Goal: Task Accomplishment & Management: Manage account settings

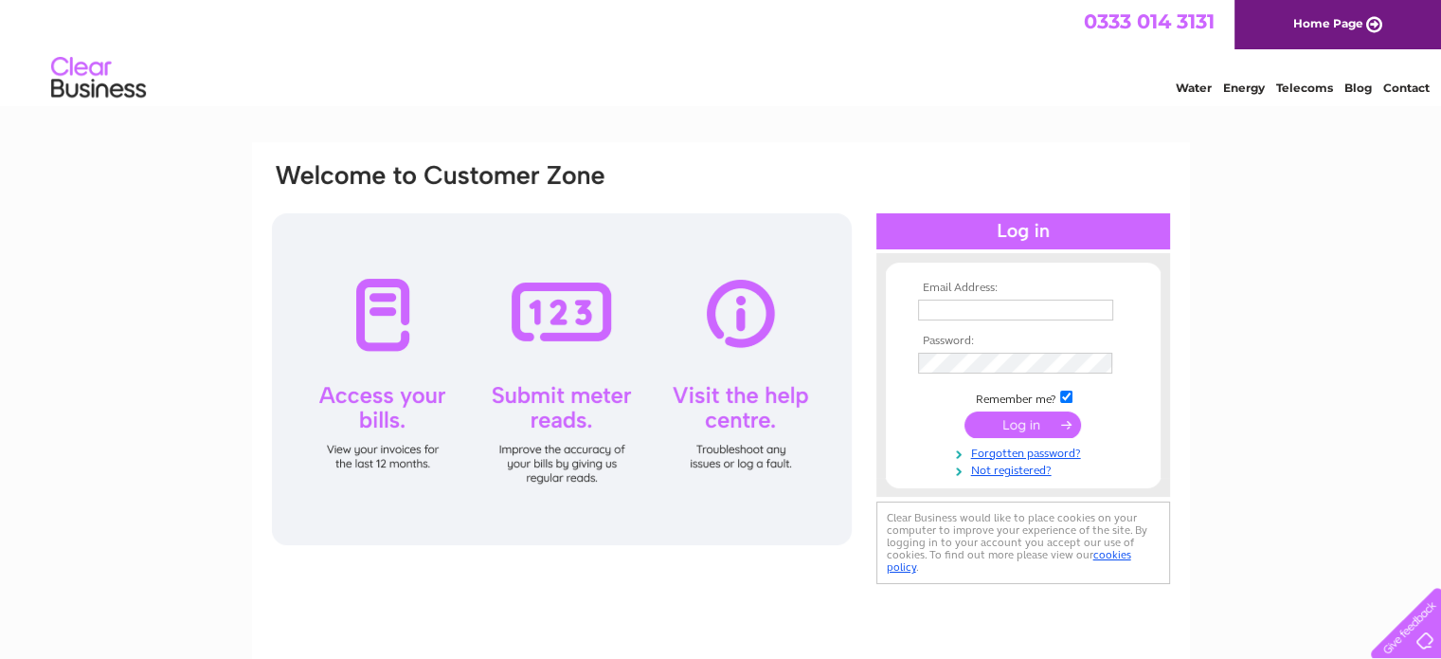
type input "[PERSON_NAME][EMAIL_ADDRESS][DOMAIN_NAME]"
click at [998, 427] on input "submit" at bounding box center [1023, 424] width 117 height 27
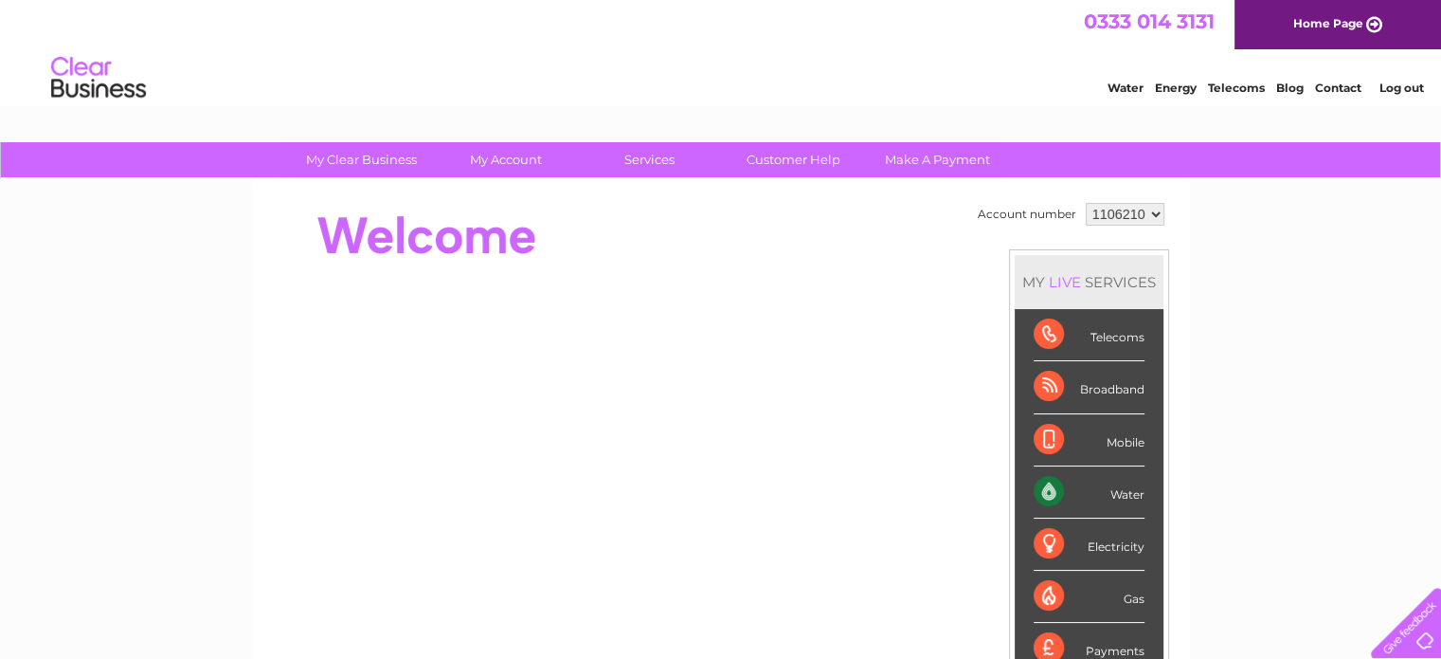
click at [1092, 488] on div "Water" at bounding box center [1089, 492] width 111 height 52
click at [1122, 488] on div "Water" at bounding box center [1089, 492] width 111 height 52
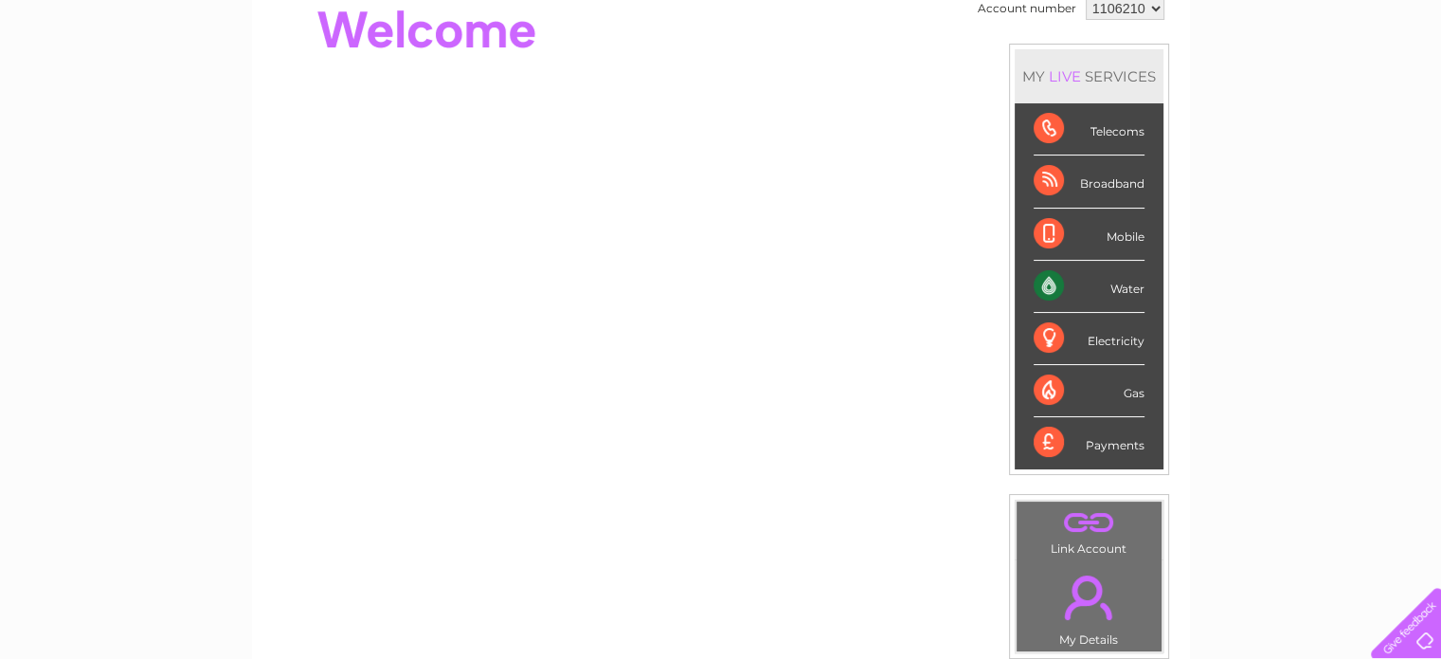
scroll to position [208, 0]
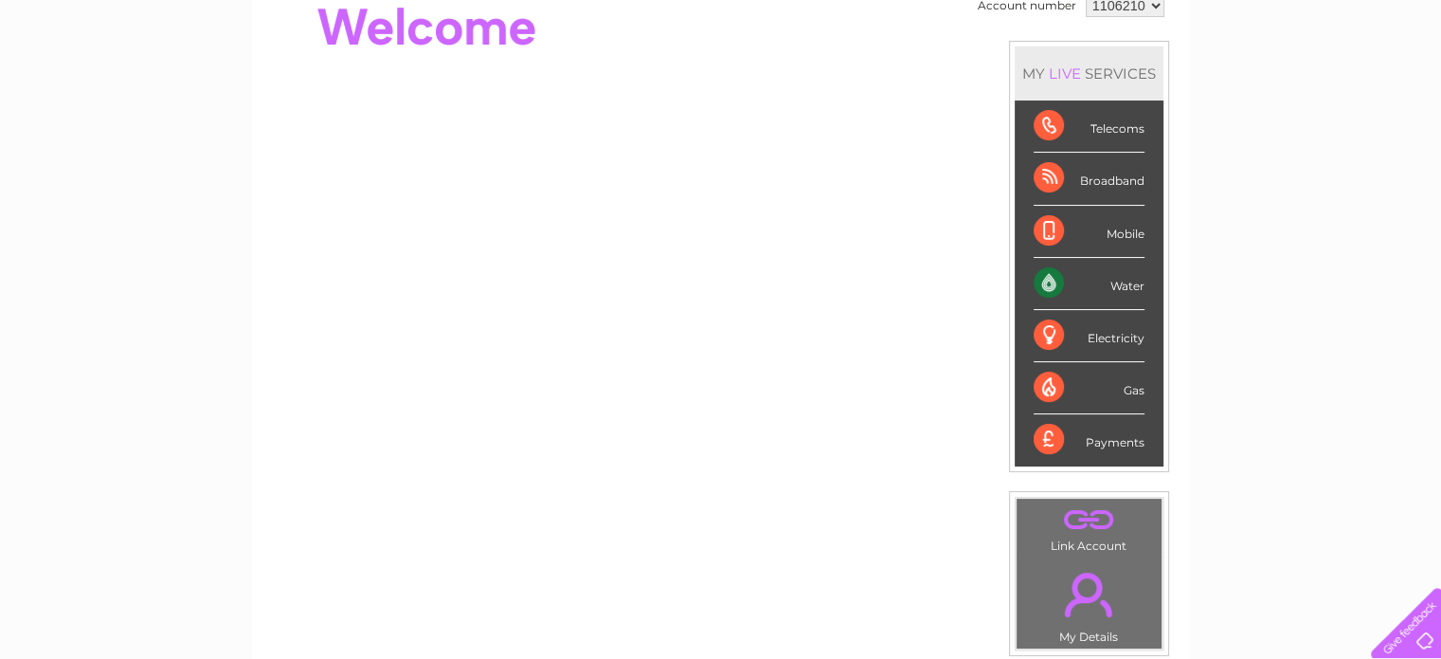
click at [1118, 270] on div "Water" at bounding box center [1089, 284] width 111 height 52
click at [1118, 278] on div "Water" at bounding box center [1089, 284] width 111 height 52
drag, startPoint x: 1118, startPoint y: 278, endPoint x: 1050, endPoint y: 280, distance: 68.2
click at [1050, 280] on div "Water" at bounding box center [1089, 284] width 111 height 52
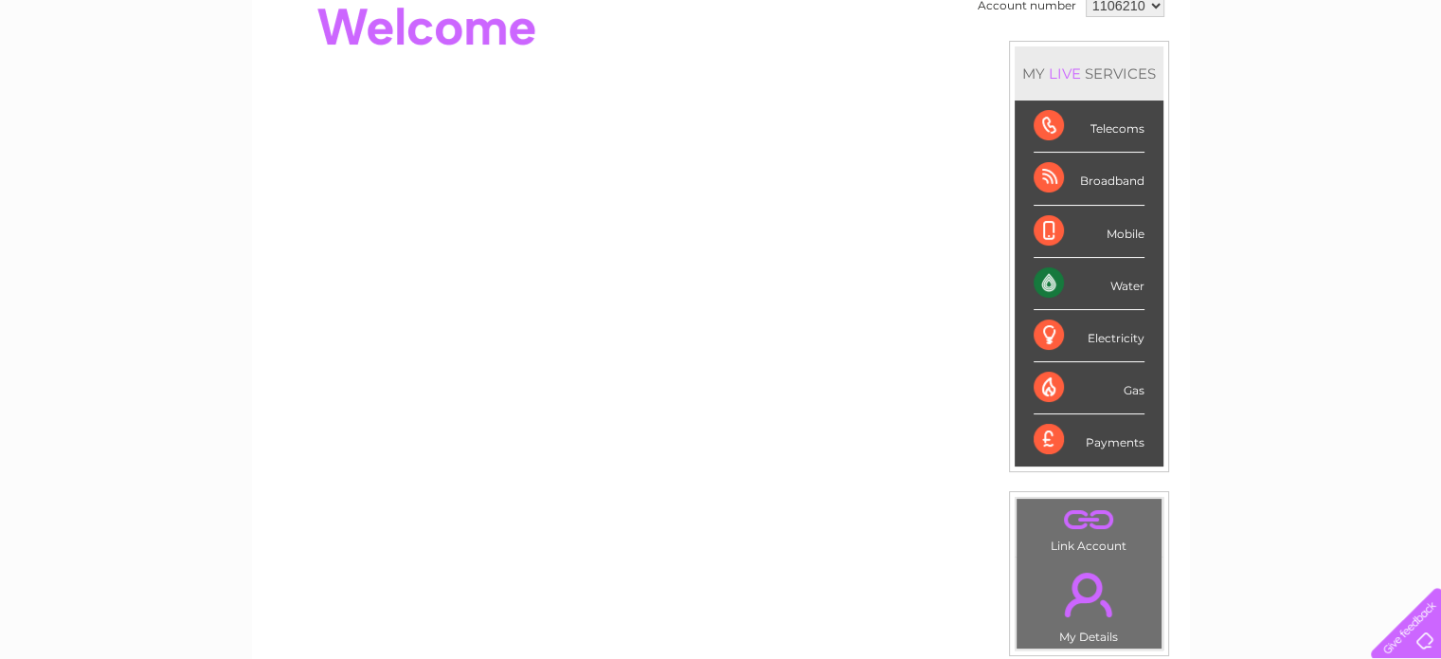
click at [1050, 280] on div "Water" at bounding box center [1089, 284] width 111 height 52
drag, startPoint x: 1050, startPoint y: 280, endPoint x: 1453, endPoint y: 173, distance: 417.4
click at [1440, 173] on html "My Clear Business Login Details My Details My Preferences Link Account My Accou…" at bounding box center [720, 402] width 1441 height 1221
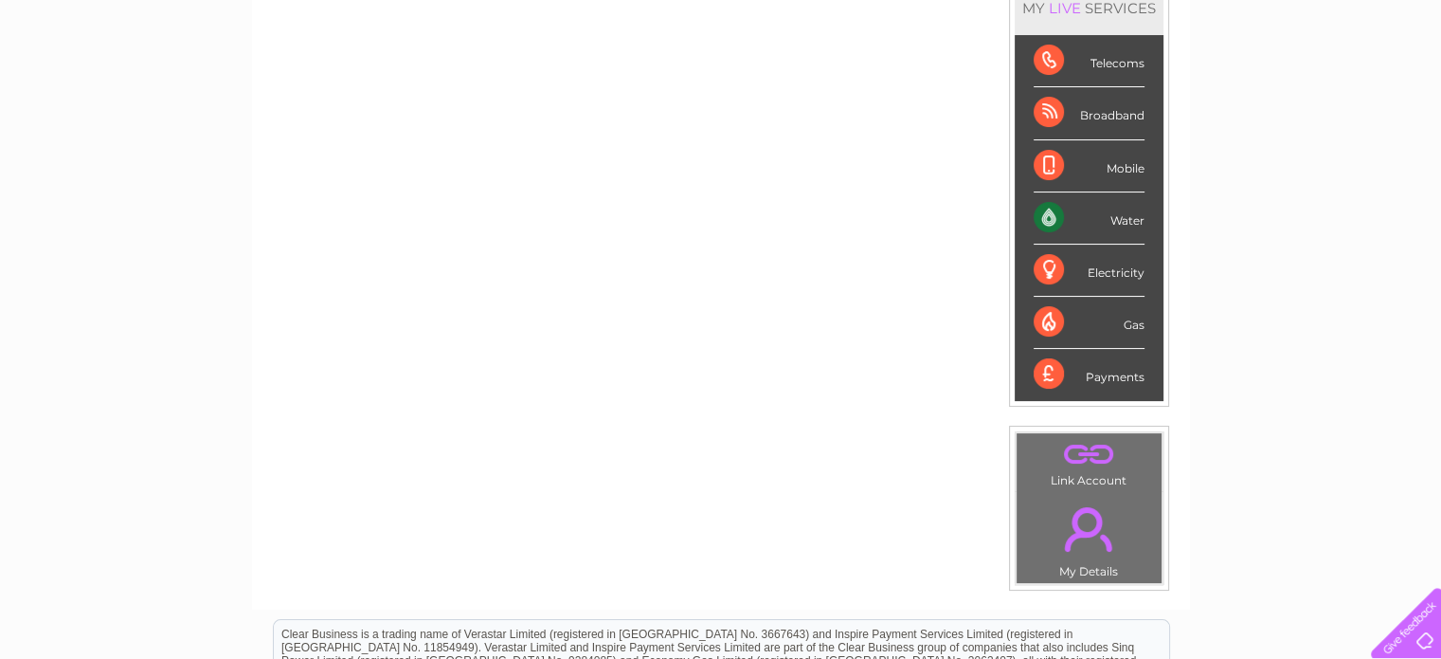
scroll to position [265, 0]
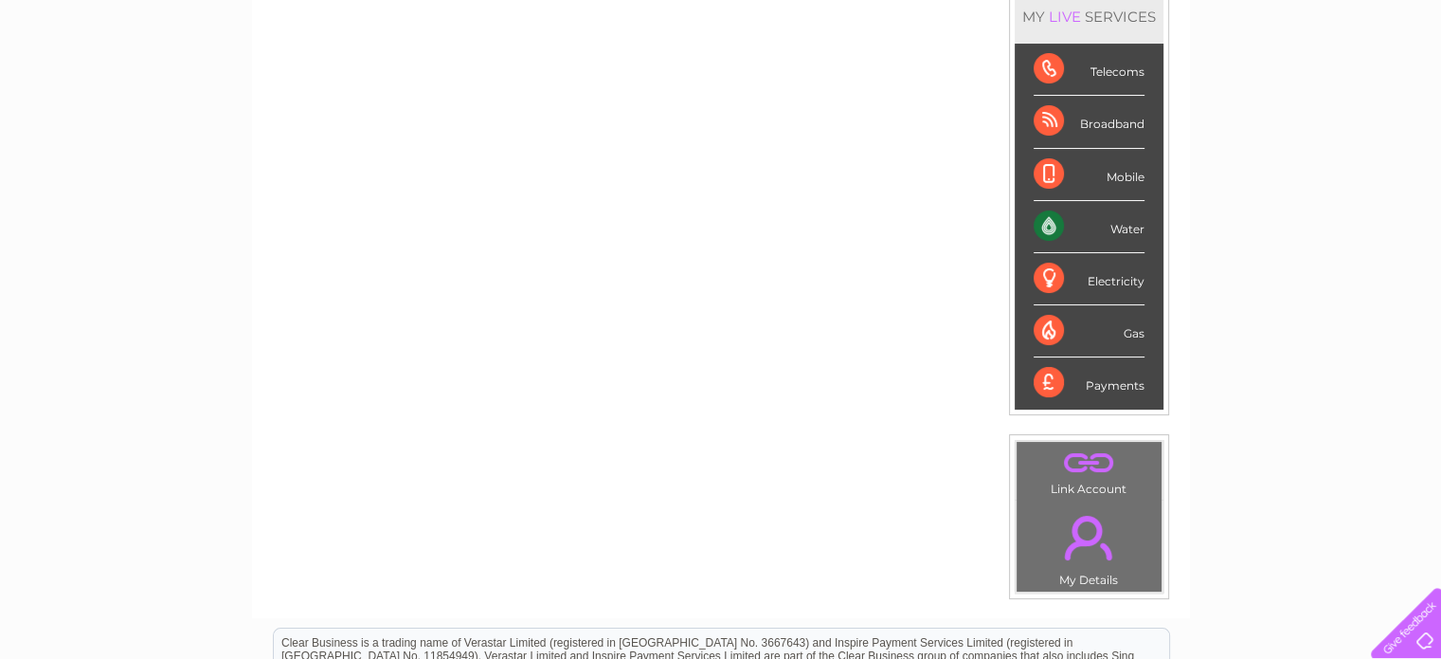
click at [1299, 268] on div "My Clear Business Login Details My Details My Preferences Link Account My Accou…" at bounding box center [720, 409] width 1441 height 1065
click at [1047, 231] on div "Water" at bounding box center [1089, 227] width 111 height 52
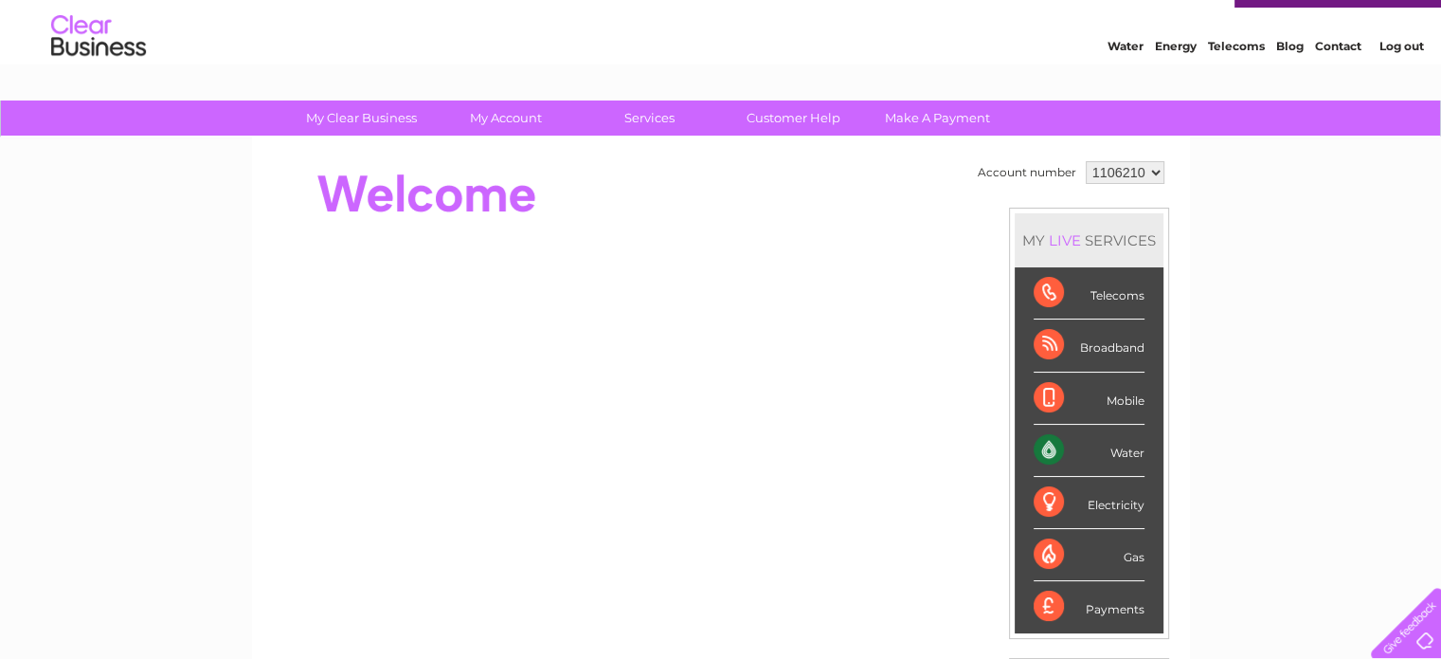
scroll to position [0, 0]
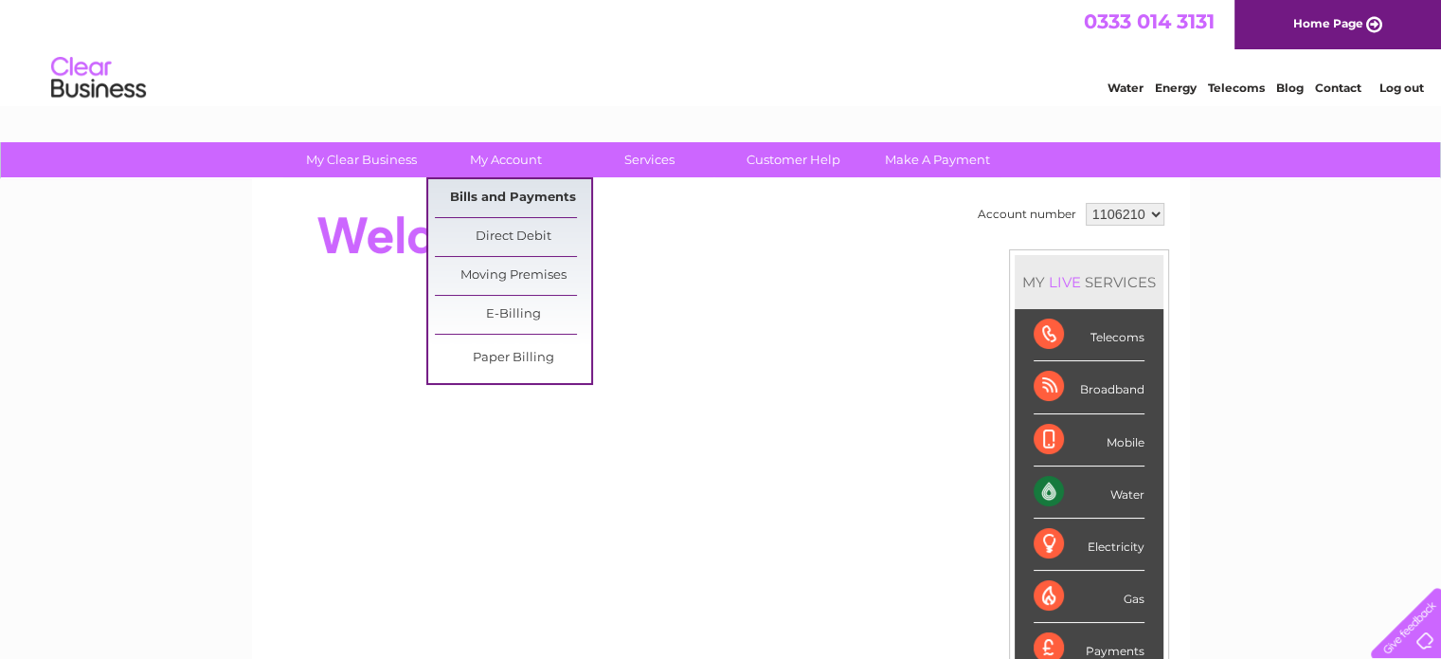
click at [494, 198] on link "Bills and Payments" at bounding box center [513, 198] width 156 height 38
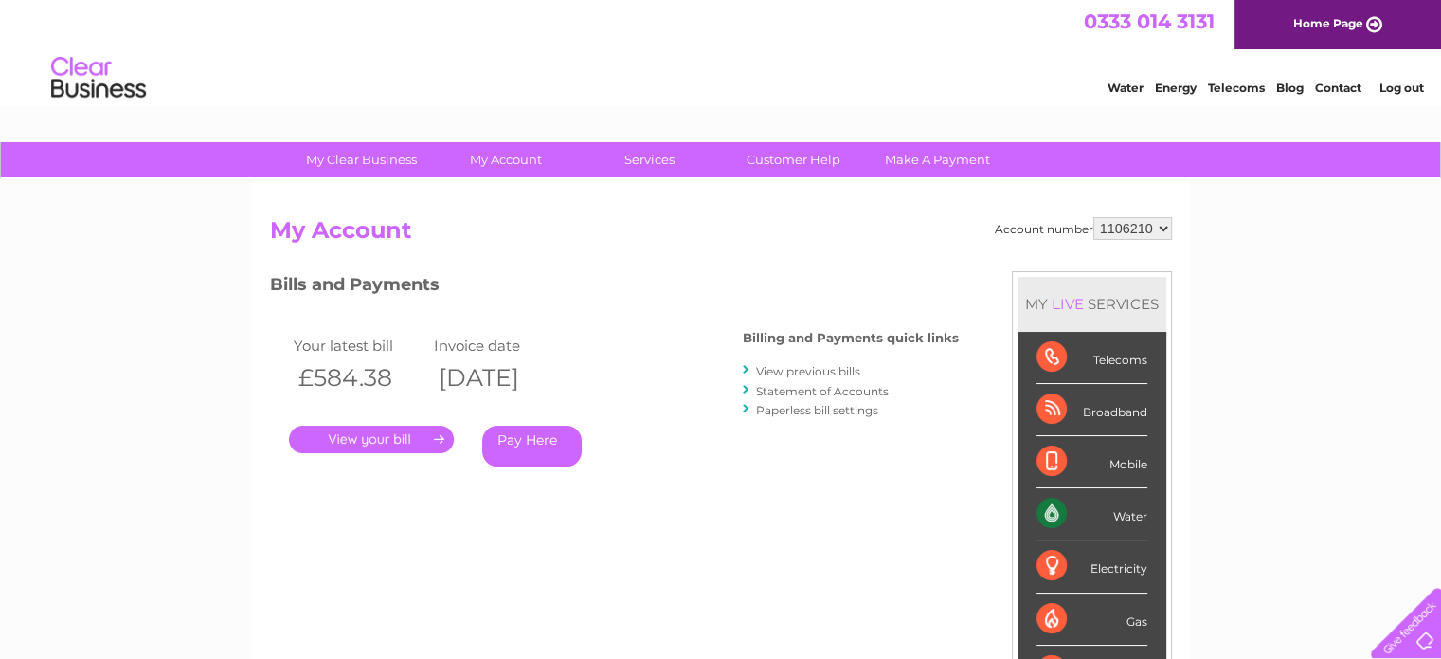
click at [813, 373] on link "View previous bills" at bounding box center [808, 371] width 104 height 14
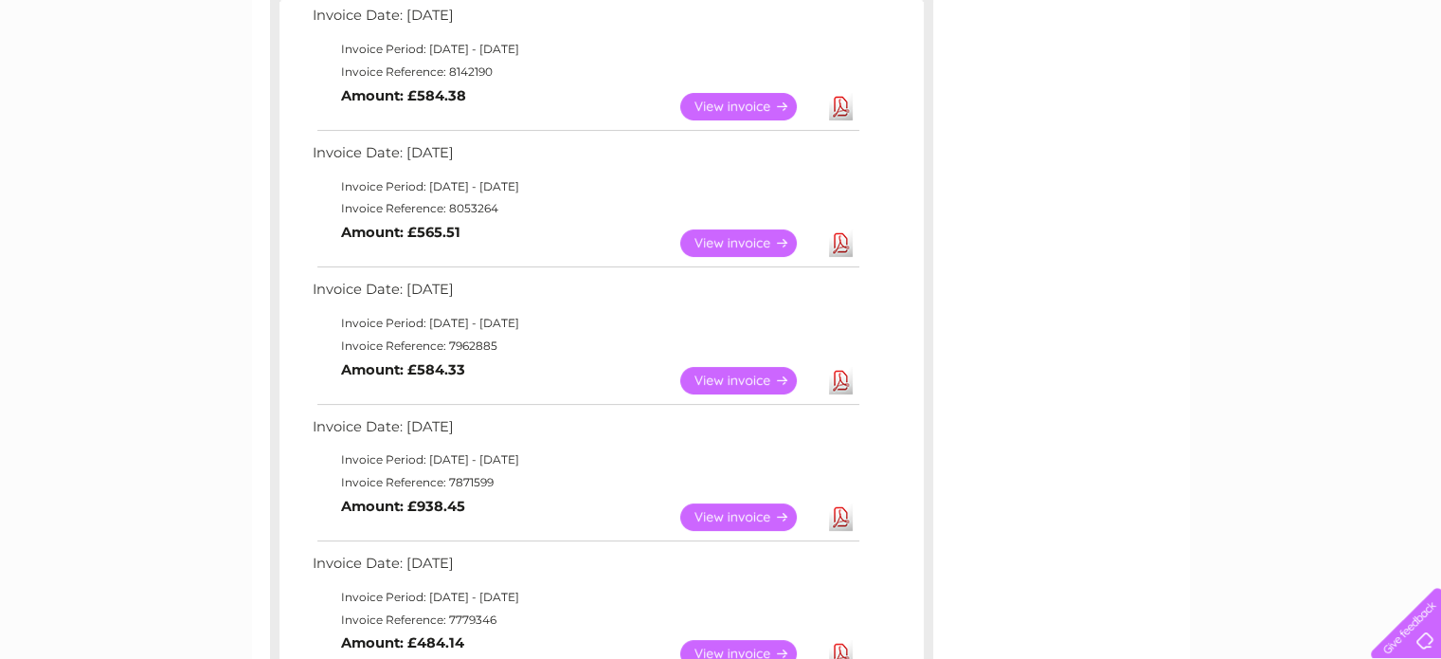
scroll to position [355, 0]
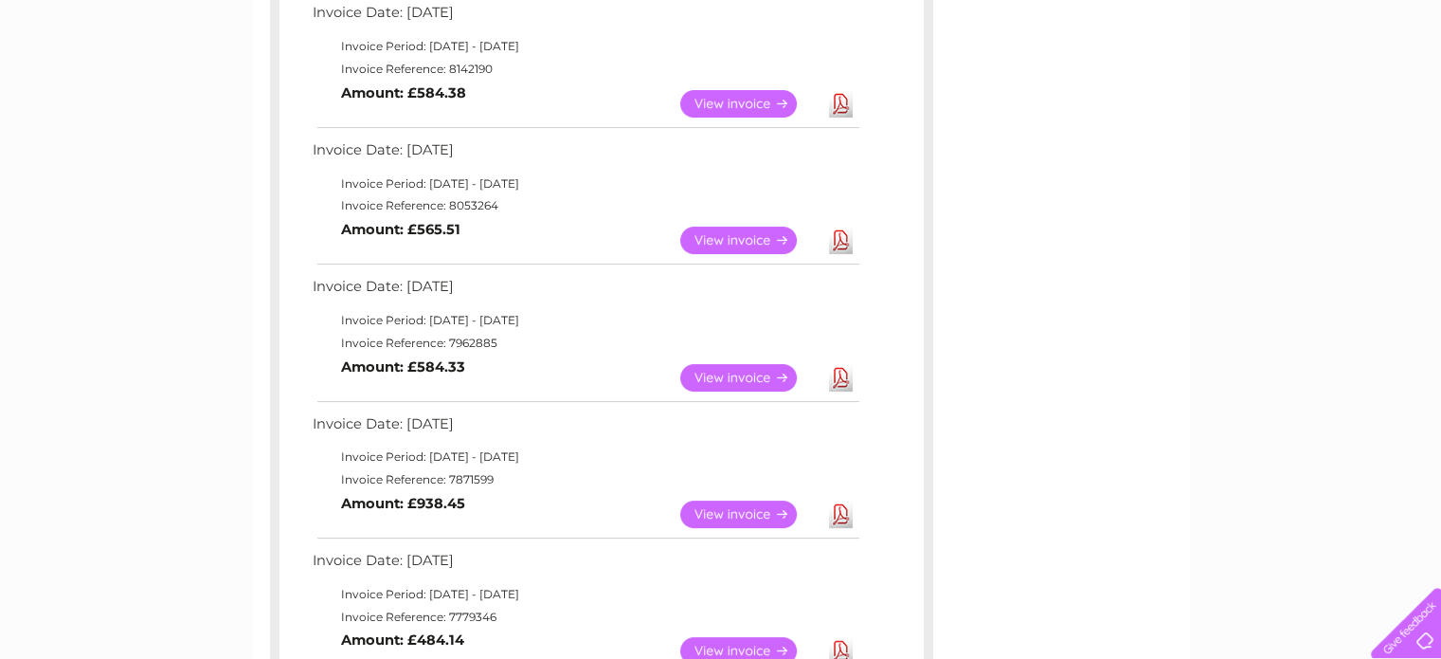
click at [706, 98] on link "View" at bounding box center [749, 103] width 139 height 27
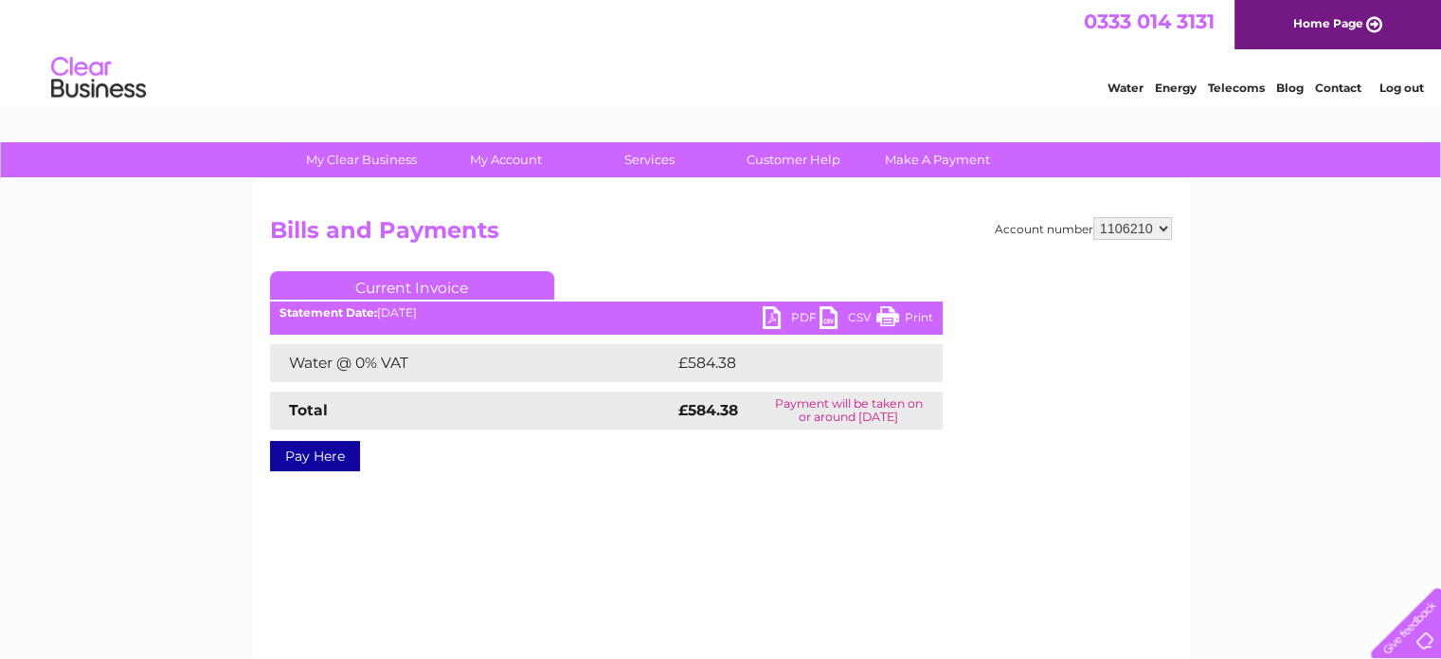
click at [767, 313] on link "PDF" at bounding box center [791, 319] width 57 height 27
